Goal: Task Accomplishment & Management: Manage account settings

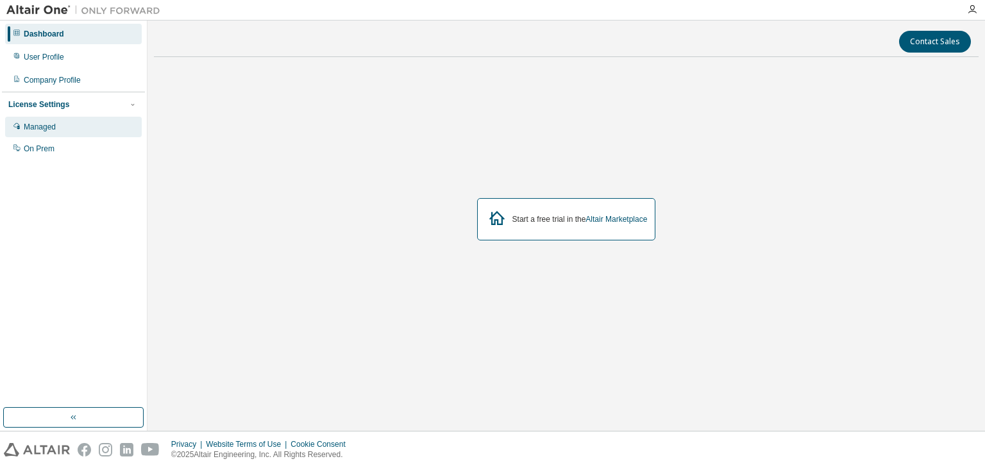
click at [98, 134] on div "Managed" at bounding box center [73, 127] width 137 height 21
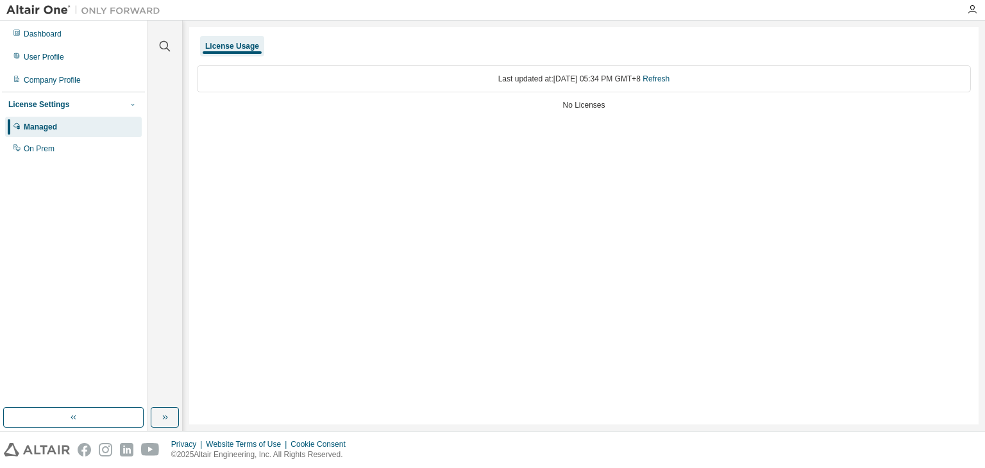
click at [129, 103] on icon "button" at bounding box center [133, 105] width 8 height 8
click at [105, 99] on div "License Settings" at bounding box center [73, 105] width 130 height 12
click at [65, 150] on div "On Prem" at bounding box center [73, 149] width 137 height 21
